Goal: Task Accomplishment & Management: Complete application form

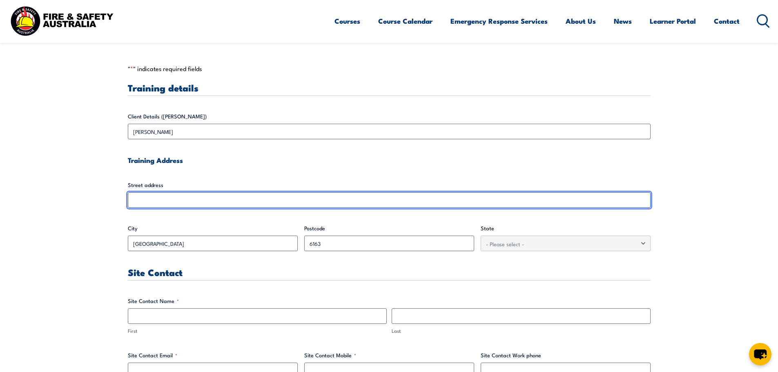
click at [138, 198] on input "Street address" at bounding box center [389, 200] width 522 height 16
click at [135, 203] on input "Street address" at bounding box center [389, 200] width 522 height 16
click at [148, 202] on input "Street address" at bounding box center [389, 200] width 522 height 16
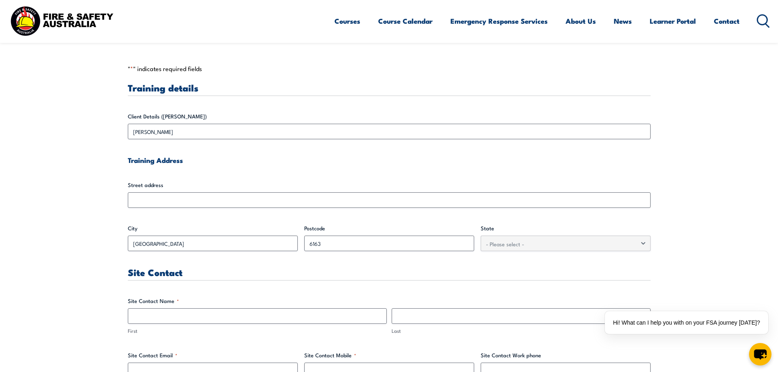
drag, startPoint x: 144, startPoint y: 205, endPoint x: 93, endPoint y: 222, distance: 54.2
click at [769, 310] on div "✕" at bounding box center [769, 309] width 9 height 9
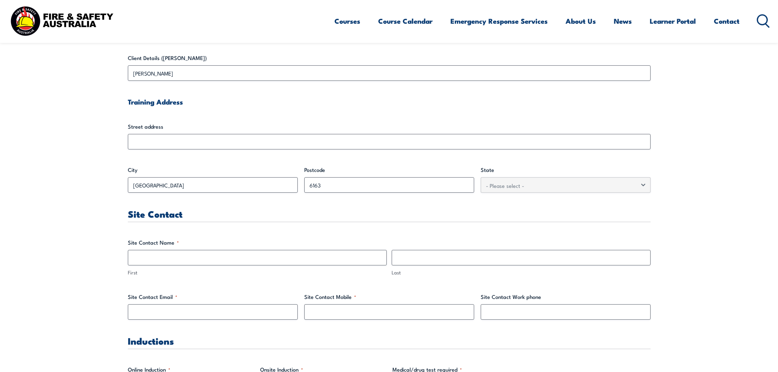
scroll to position [286, 0]
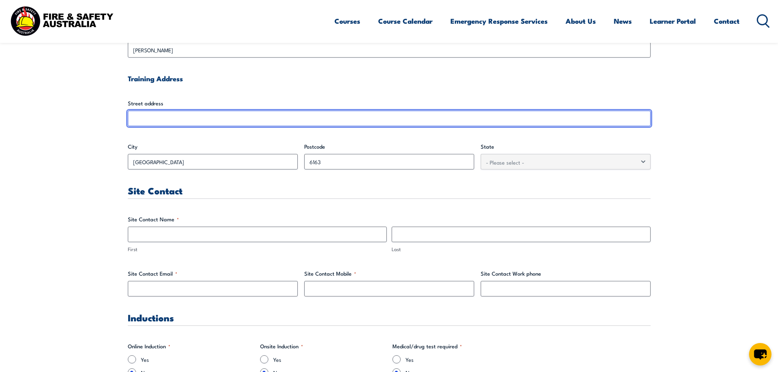
click at [160, 122] on input "Street address" at bounding box center [389, 119] width 522 height 16
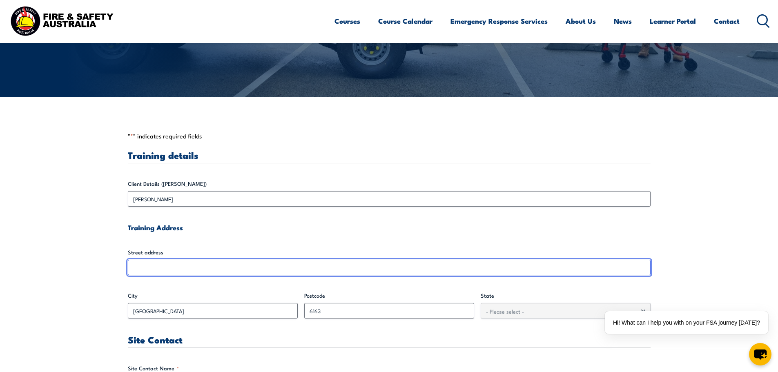
scroll to position [122, 0]
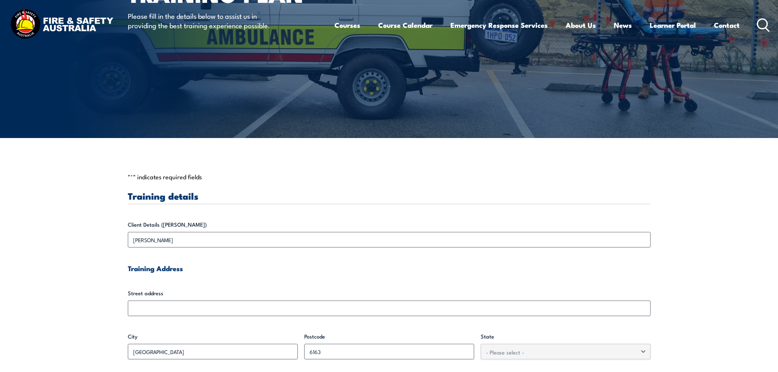
scroll to position [204, 0]
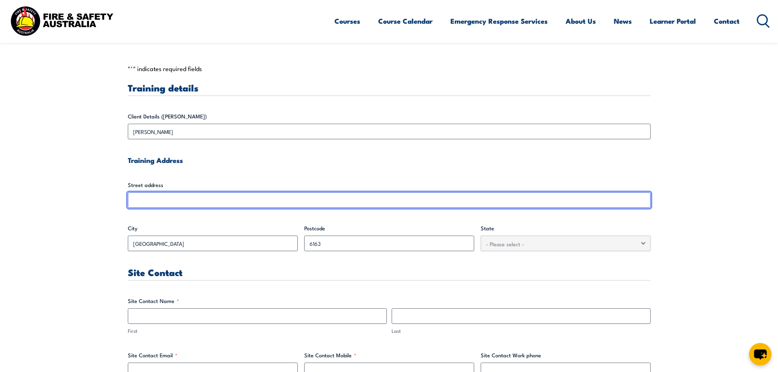
click at [148, 201] on input "Street address" at bounding box center [389, 200] width 522 height 16
click at [143, 201] on input "Street address" at bounding box center [389, 200] width 522 height 16
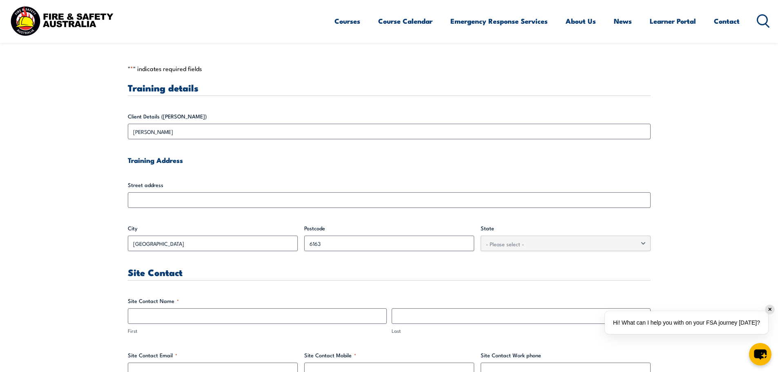
click at [769, 311] on div "✕" at bounding box center [769, 309] width 9 height 9
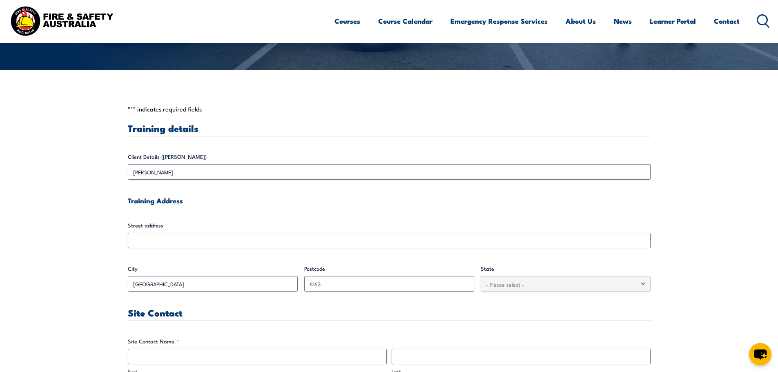
scroll to position [163, 0]
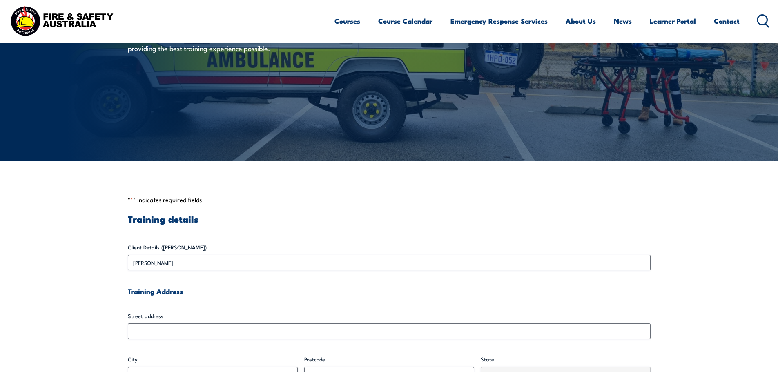
scroll to position [204, 0]
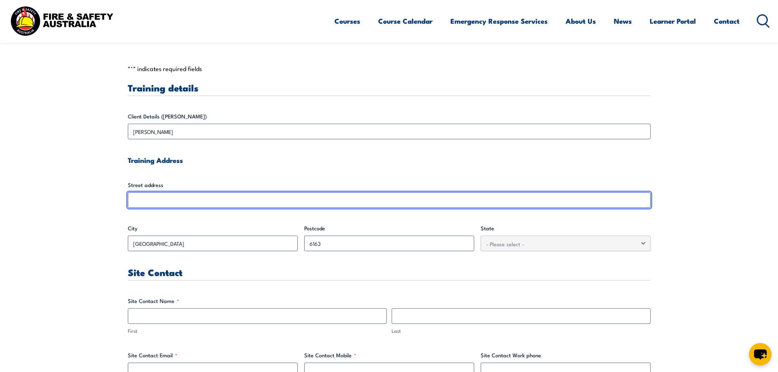
click at [144, 199] on input "Street address" at bounding box center [389, 200] width 522 height 16
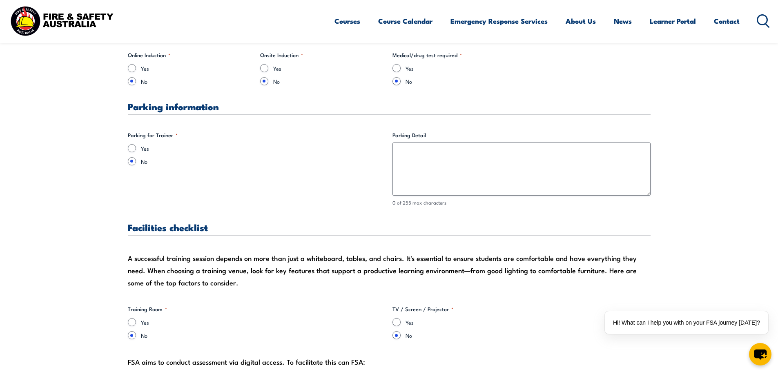
scroll to position [694, 0]
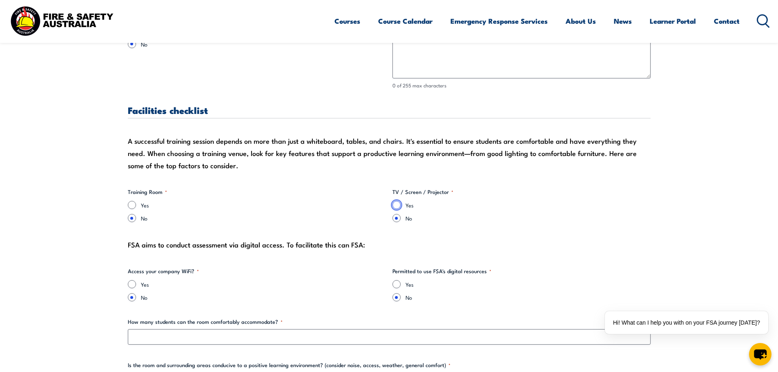
click at [393, 205] on input "Yes" at bounding box center [396, 205] width 8 height 8
radio input "true"
click at [130, 205] on input "Yes" at bounding box center [132, 205] width 8 height 8
radio input "true"
click at [131, 284] on input "Yes" at bounding box center [132, 284] width 8 height 8
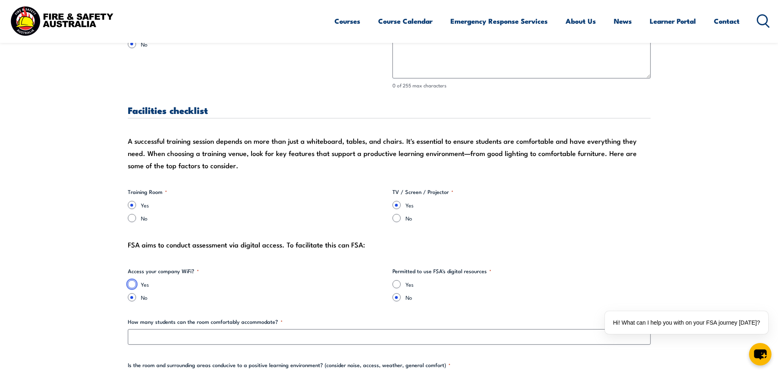
radio input "true"
click at [398, 284] on input "Yes" at bounding box center [396, 284] width 8 height 8
radio input "true"
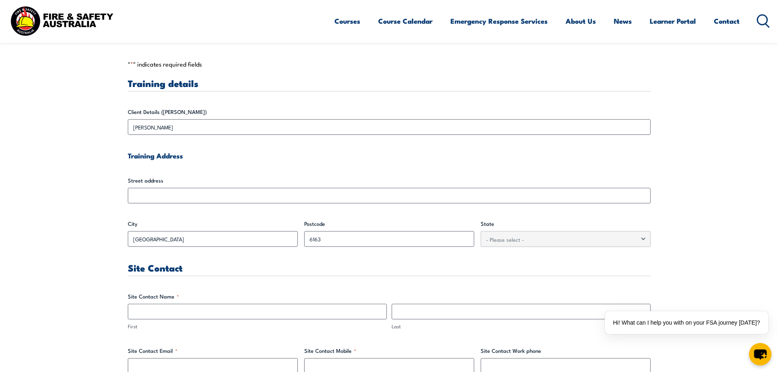
scroll to position [204, 0]
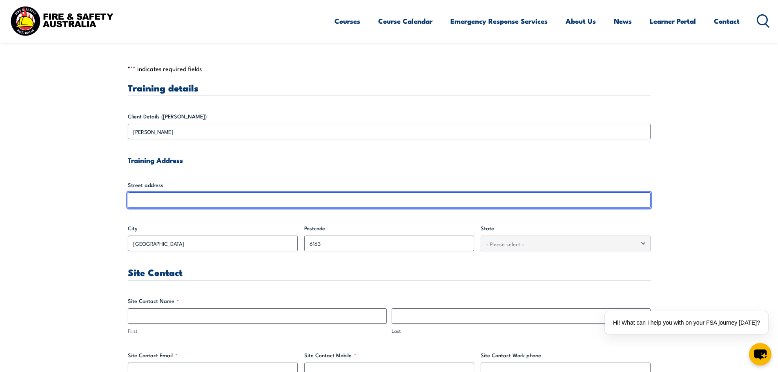
drag, startPoint x: 139, startPoint y: 198, endPoint x: 131, endPoint y: 199, distance: 7.8
click at [131, 199] on input "Street address" at bounding box center [389, 200] width 522 height 16
drag, startPoint x: 138, startPoint y: 201, endPoint x: 142, endPoint y: 204, distance: 5.3
click at [142, 204] on input "Street address" at bounding box center [389, 200] width 522 height 16
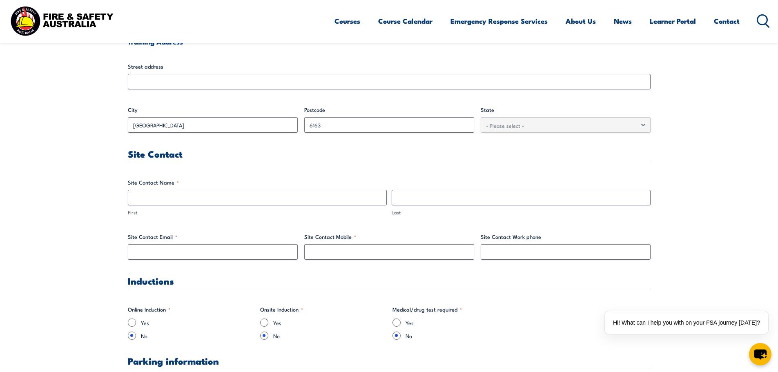
scroll to position [327, 0]
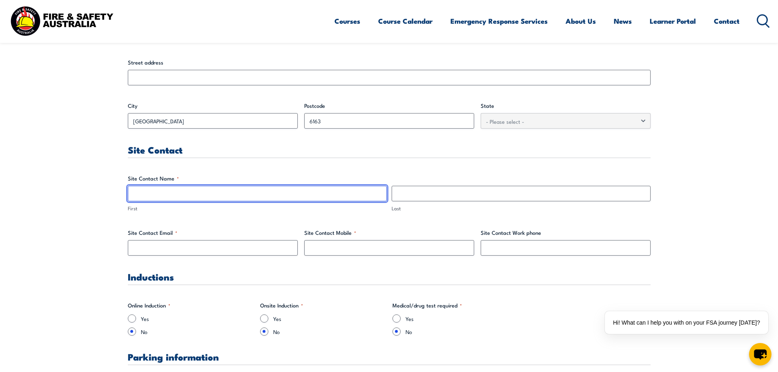
click at [147, 198] on input "First" at bounding box center [257, 194] width 259 height 16
type input "Mitchell"
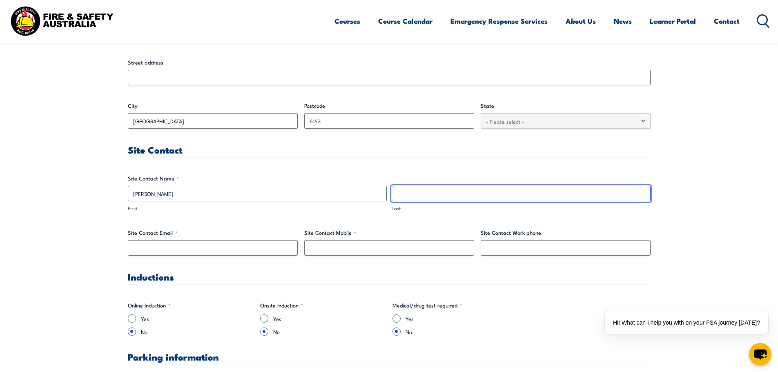
click at [463, 192] on input "Last" at bounding box center [520, 194] width 259 height 16
type input "White"
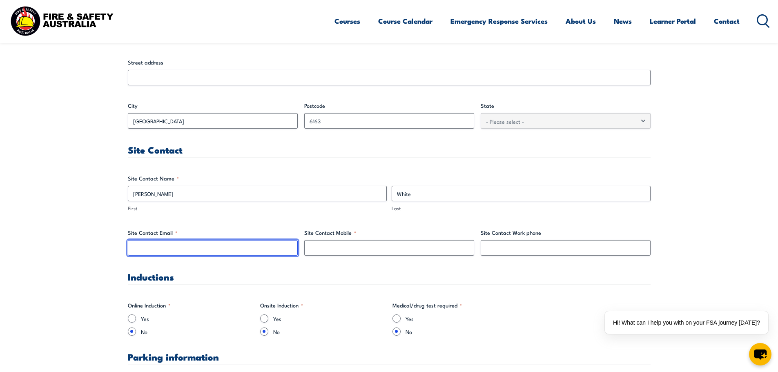
click at [189, 249] on input "Site Contact Email *" at bounding box center [213, 248] width 170 height 16
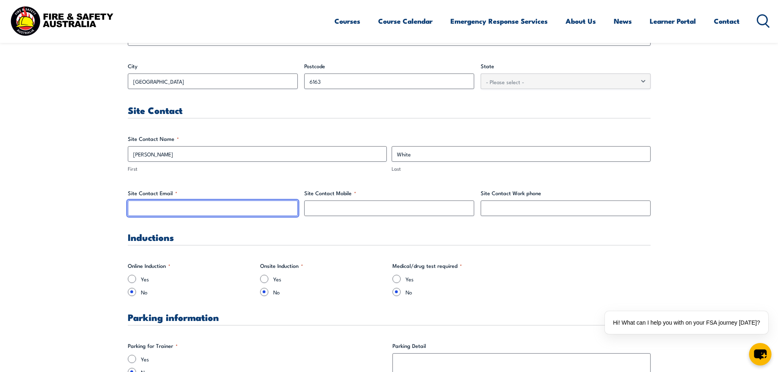
scroll to position [367, 0]
paste input "mitchell.white@qube.com.au"
type input "mitchell.white@qube.com.au"
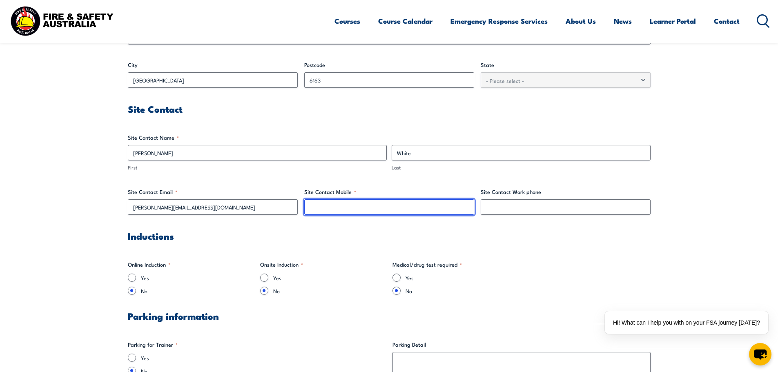
click at [335, 212] on input "Site Contact Mobile *" at bounding box center [389, 207] width 170 height 16
paste input "0488 159 537"
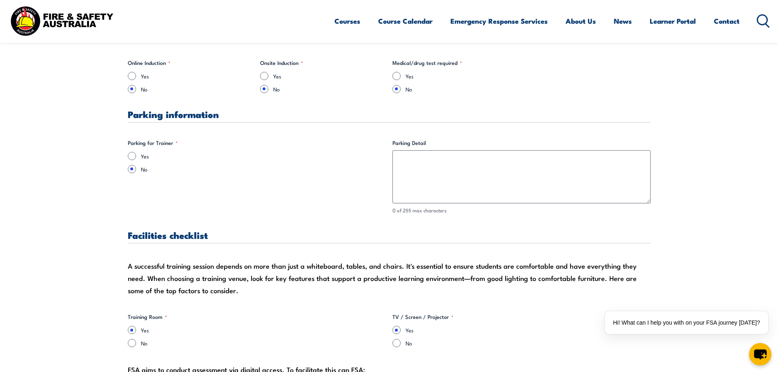
scroll to position [571, 0]
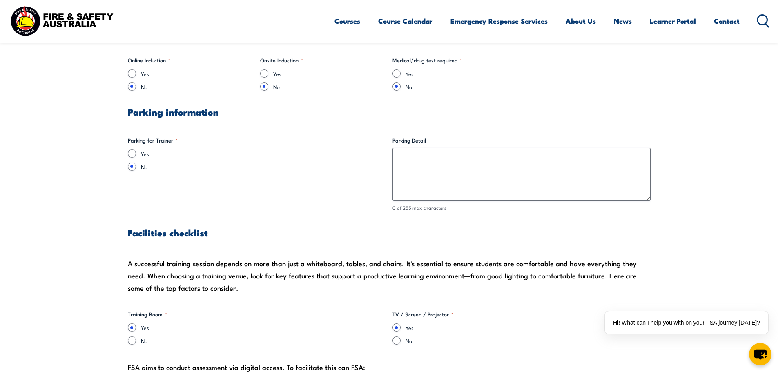
type input "0488 159 537"
click at [130, 152] on input "Yes" at bounding box center [132, 153] width 8 height 8
radio input "true"
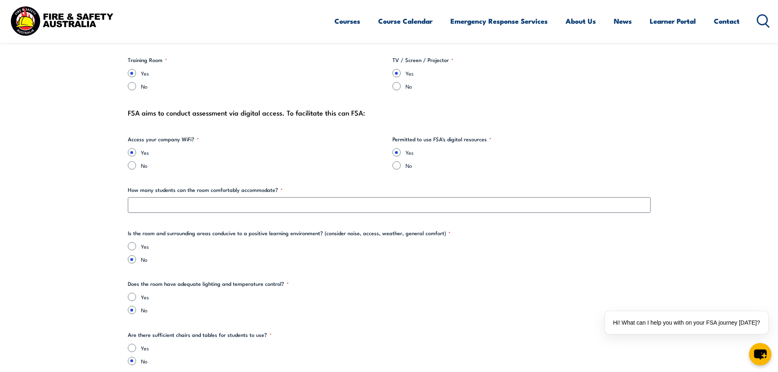
scroll to position [898, 0]
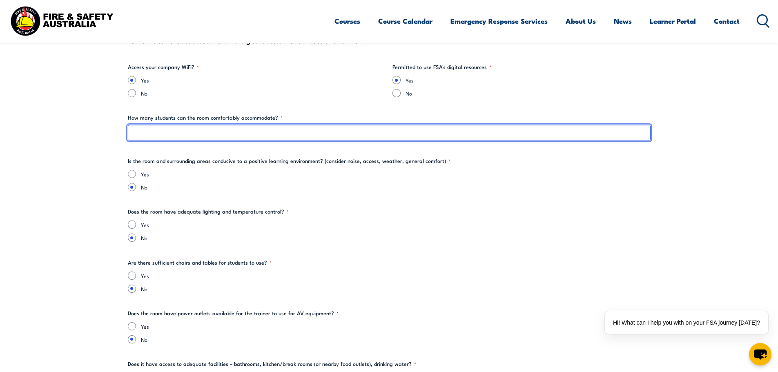
click at [167, 135] on input "How many students can the room comfortably accommodate? *" at bounding box center [389, 133] width 522 height 16
type input "15"
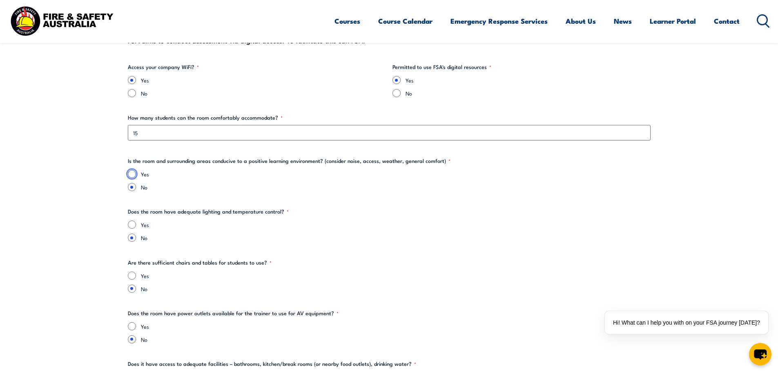
click at [131, 174] on input "Yes" at bounding box center [132, 174] width 8 height 8
radio input "true"
click at [133, 222] on input "Yes" at bounding box center [132, 224] width 8 height 8
radio input "true"
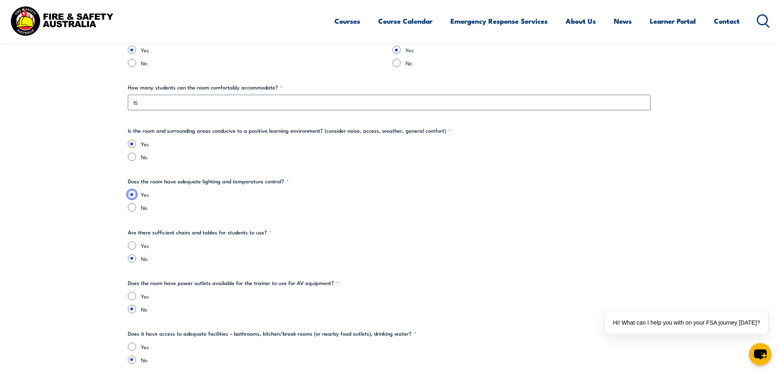
scroll to position [980, 0]
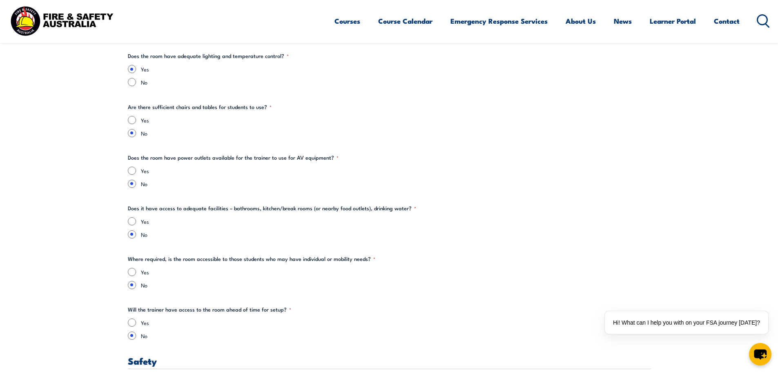
scroll to position [1061, 0]
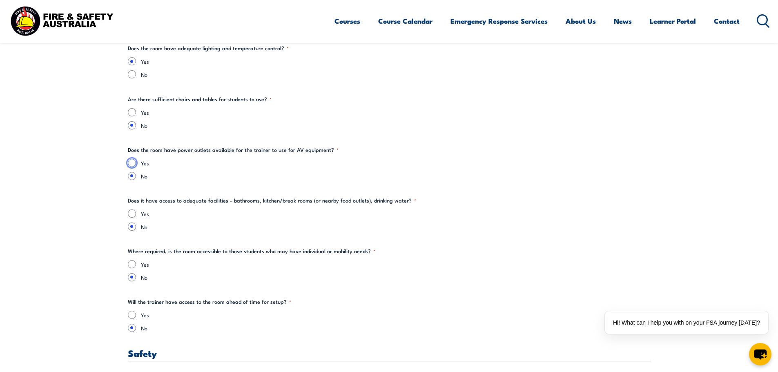
click at [134, 164] on input "Yes" at bounding box center [132, 163] width 8 height 8
radio input "true"
click at [134, 213] on input "Yes" at bounding box center [132, 213] width 8 height 8
radio input "true"
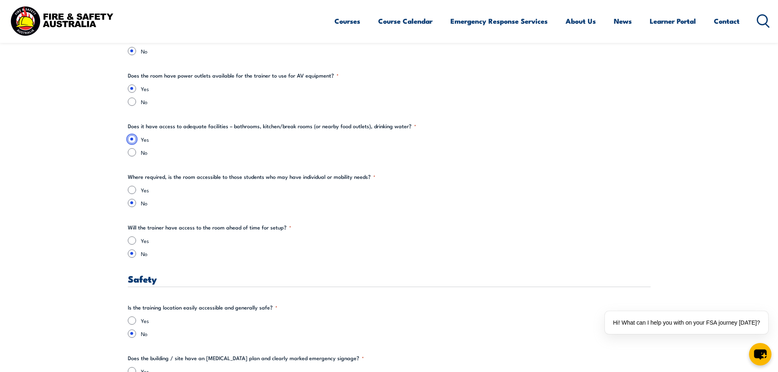
scroll to position [1143, 0]
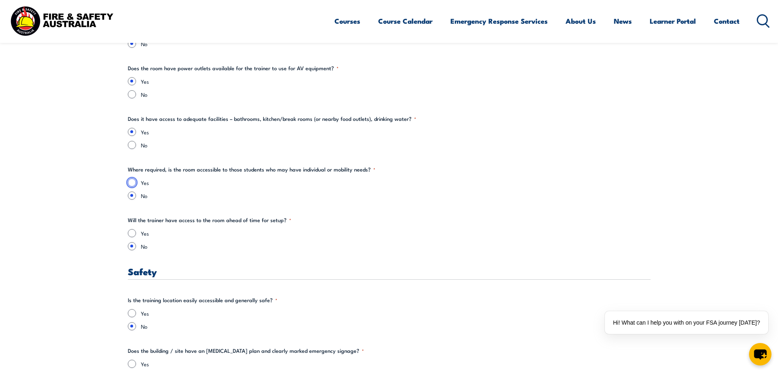
click at [133, 182] on input "Yes" at bounding box center [132, 182] width 8 height 8
radio input "true"
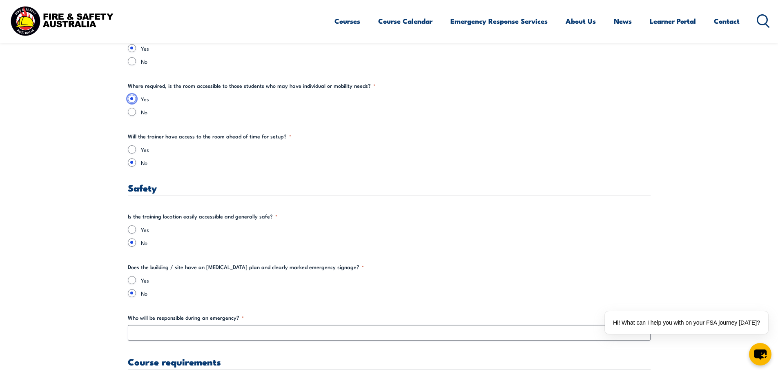
scroll to position [1265, 0]
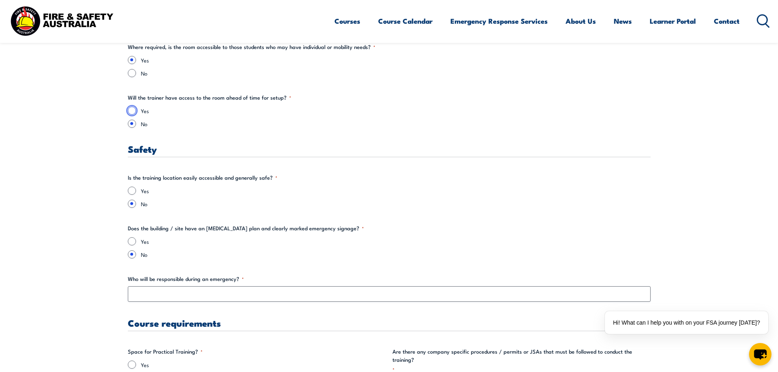
click at [132, 109] on input "Yes" at bounding box center [132, 111] width 8 height 8
radio input "true"
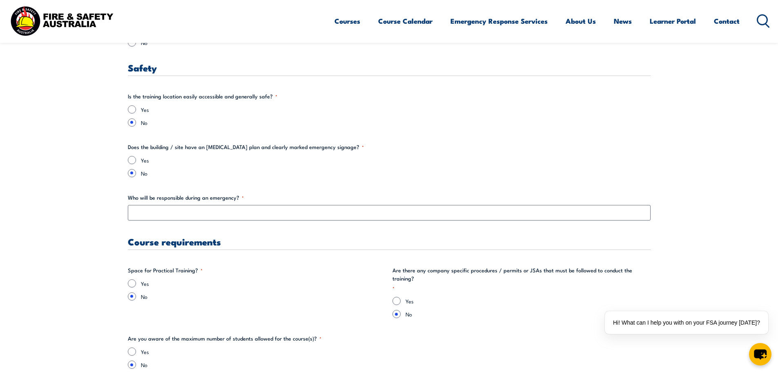
scroll to position [1347, 0]
click at [134, 109] on input "Yes" at bounding box center [132, 109] width 8 height 8
radio input "true"
click at [133, 160] on input "Yes" at bounding box center [132, 160] width 8 height 8
radio input "true"
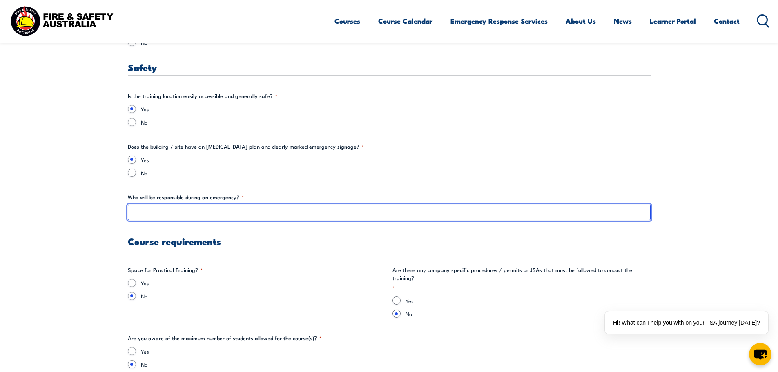
click at [153, 211] on input "Who will be responsible during an emergency? *" at bounding box center [389, 212] width 522 height 16
type input "f"
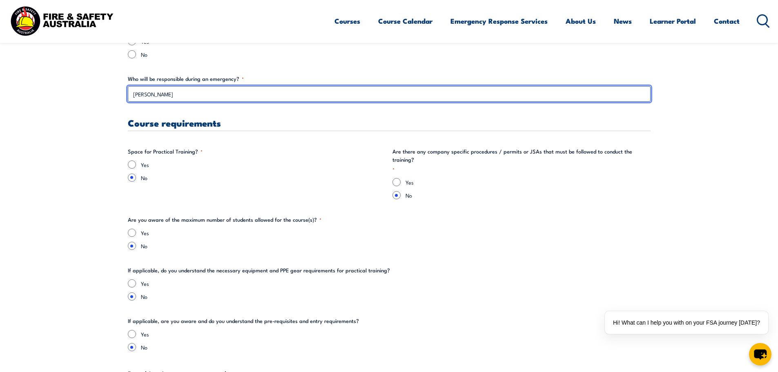
scroll to position [1469, 0]
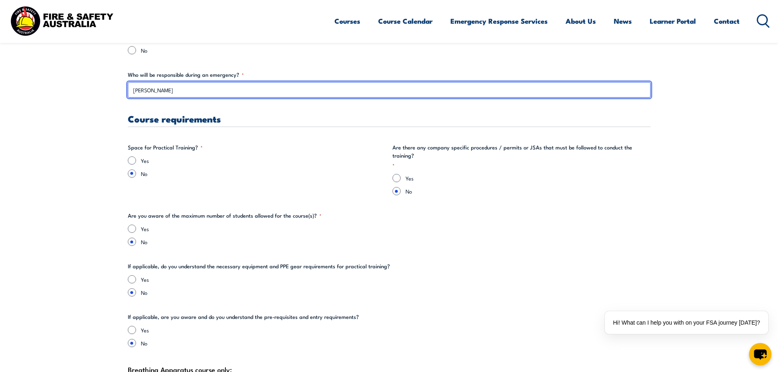
type input "Dave Matthews"
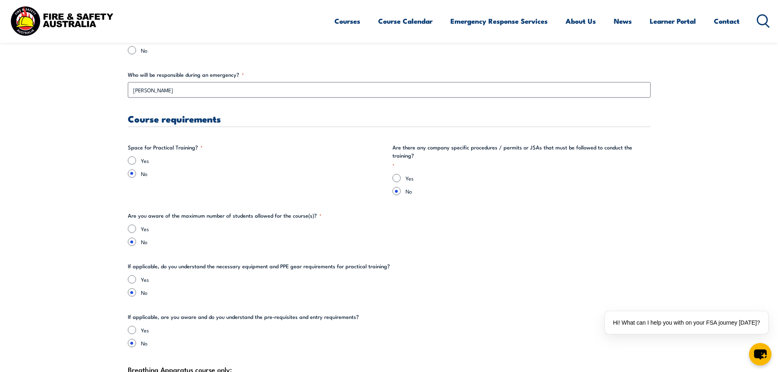
click at [141, 160] on label "Yes" at bounding box center [263, 160] width 245 height 8
click at [136, 160] on input "Yes" at bounding box center [132, 160] width 8 height 8
radio input "true"
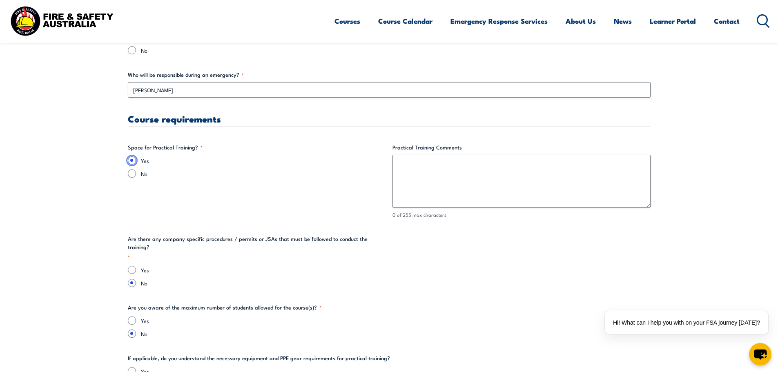
scroll to position [1551, 0]
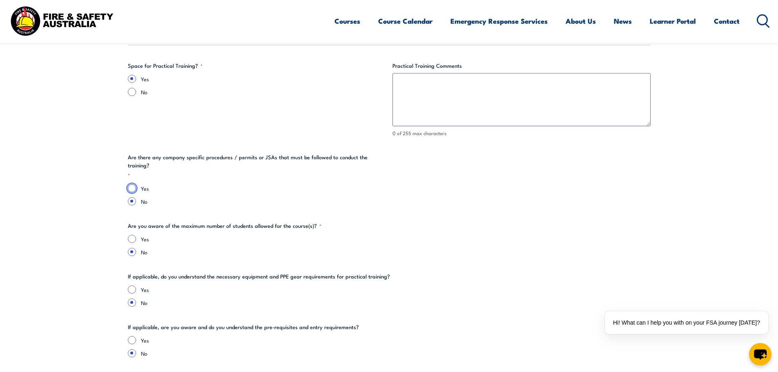
click at [133, 184] on input "Yes" at bounding box center [132, 188] width 8 height 8
radio input "true"
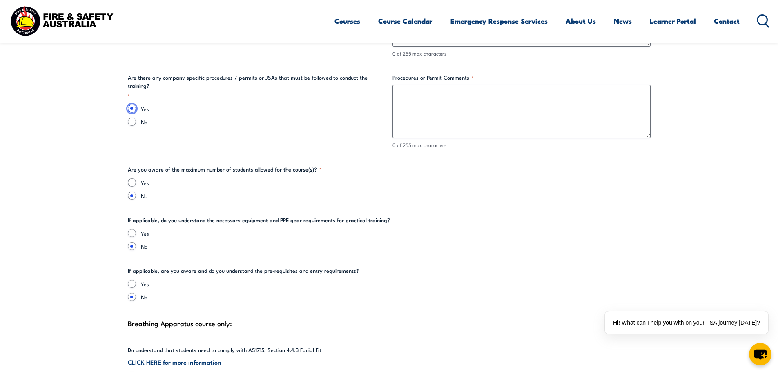
scroll to position [1633, 0]
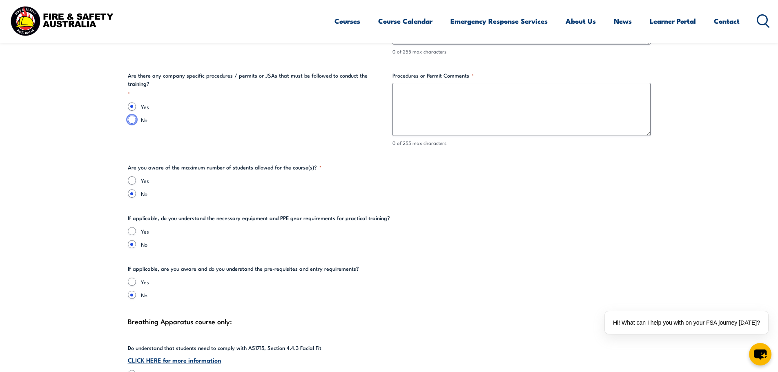
click at [131, 116] on input "No" at bounding box center [132, 120] width 8 height 8
radio input "true"
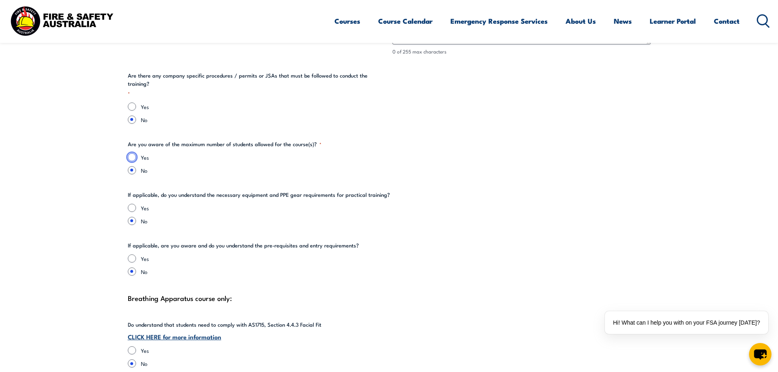
click at [131, 153] on input "Yes" at bounding box center [132, 157] width 8 height 8
radio input "true"
click at [133, 204] on input "Yes" at bounding box center [132, 208] width 8 height 8
radio input "true"
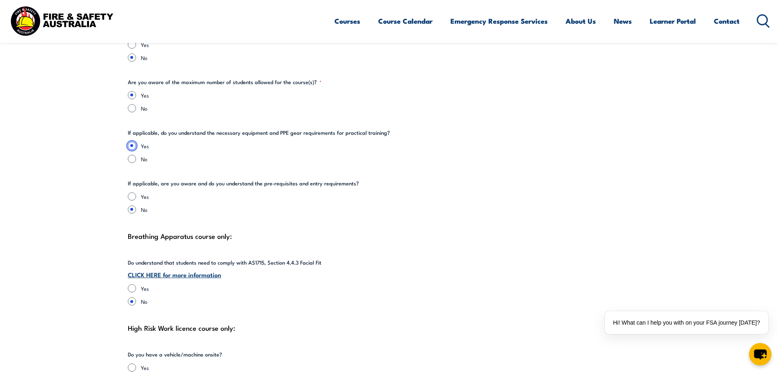
scroll to position [1714, 0]
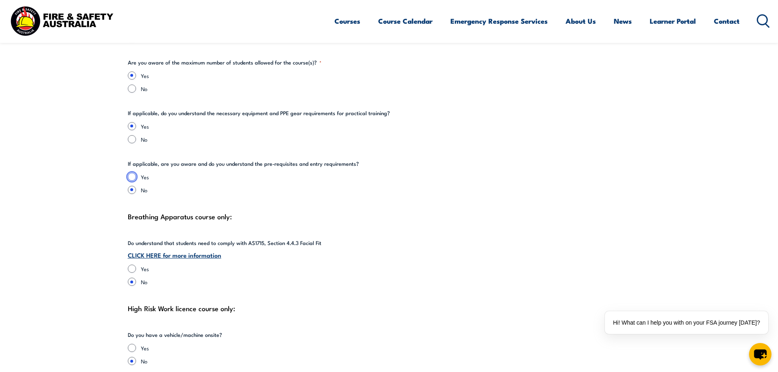
click at [130, 173] on input "Yes" at bounding box center [132, 177] width 8 height 8
radio input "true"
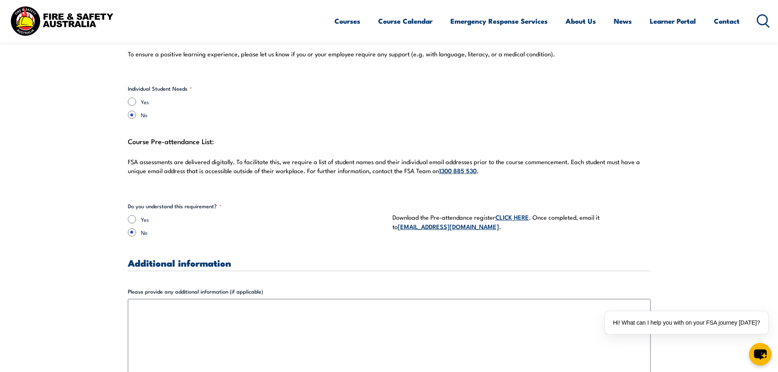
scroll to position [2163, 0]
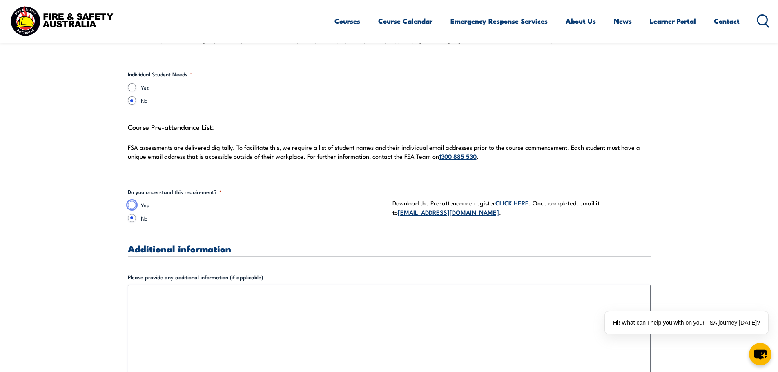
click at [133, 201] on input "Yes" at bounding box center [132, 205] width 8 height 8
radio input "true"
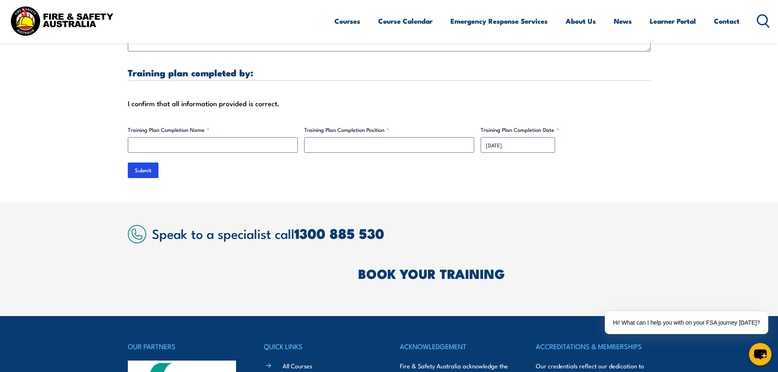
scroll to position [2531, 0]
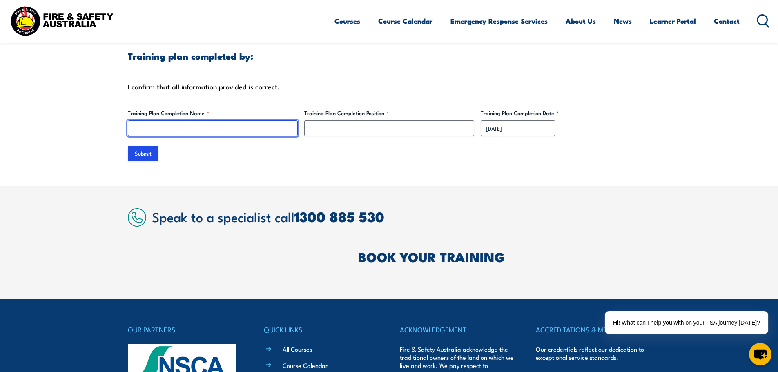
click at [179, 121] on input "Training Plan Completion Name *" at bounding box center [213, 128] width 170 height 16
type input "m"
type input "N"
type input "m"
type input "[PERSON_NAME]"
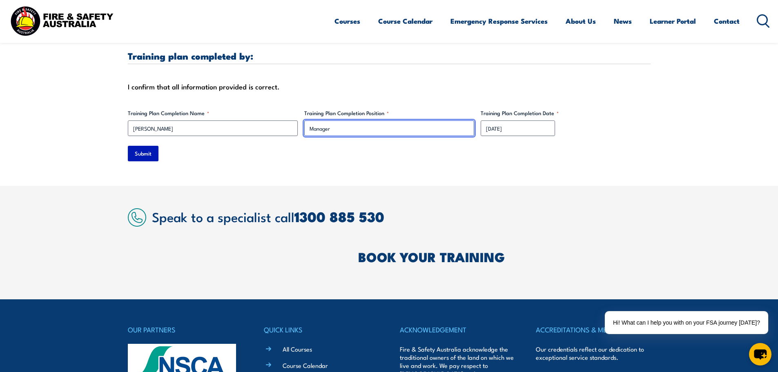
type input "Manager"
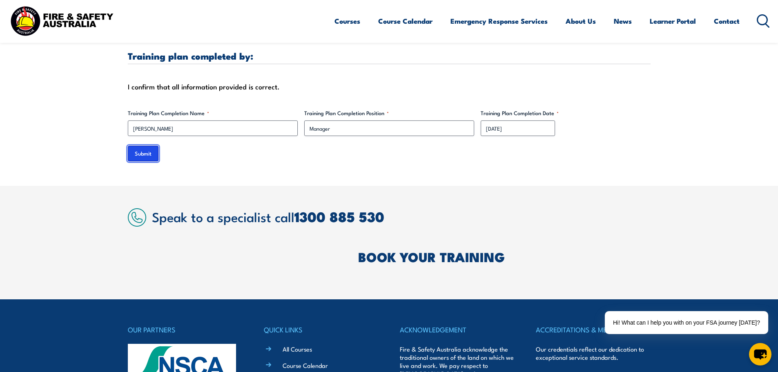
click at [141, 146] on input "Submit" at bounding box center [143, 154] width 31 height 16
